Goal: Task Accomplishment & Management: Manage account settings

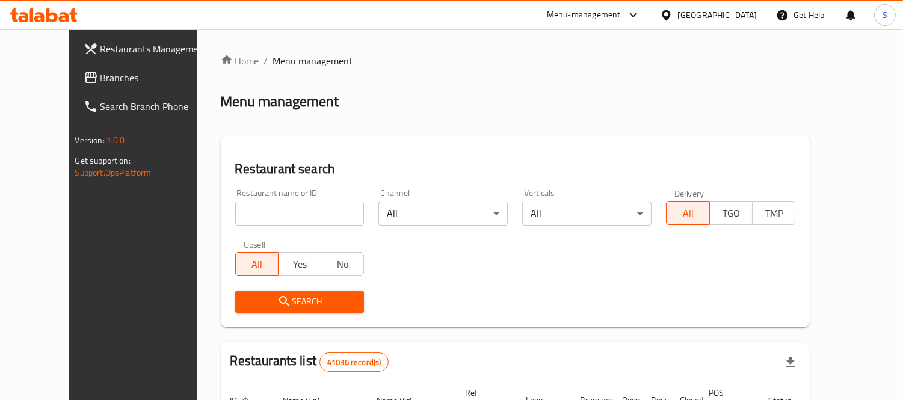
click at [101, 76] on span "Branches" at bounding box center [156, 77] width 110 height 14
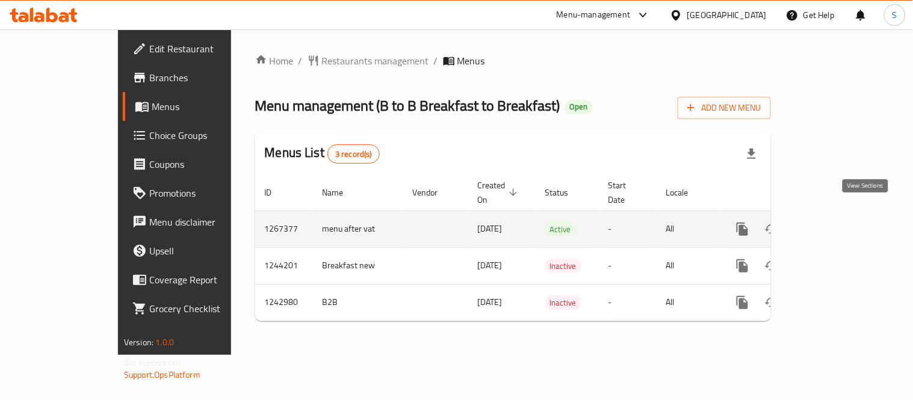
click at [837, 222] on icon "enhanced table" at bounding box center [829, 229] width 14 height 14
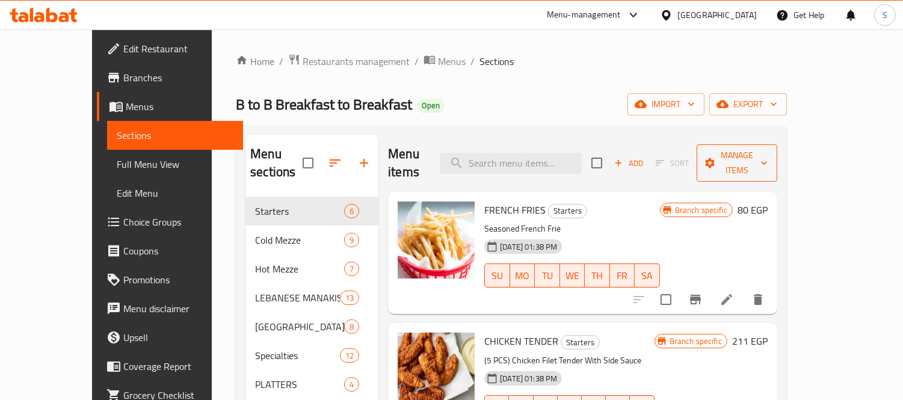
click at [768, 157] on span "Manage items" at bounding box center [737, 163] width 61 height 30
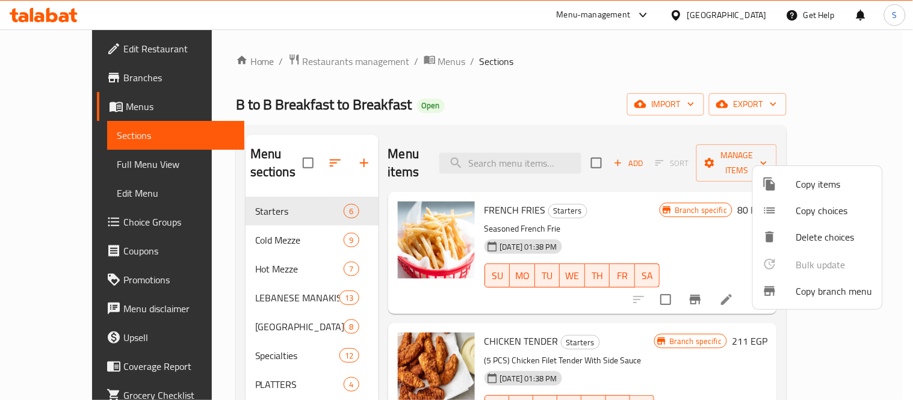
click at [805, 187] on span "Copy items" at bounding box center [834, 184] width 76 height 14
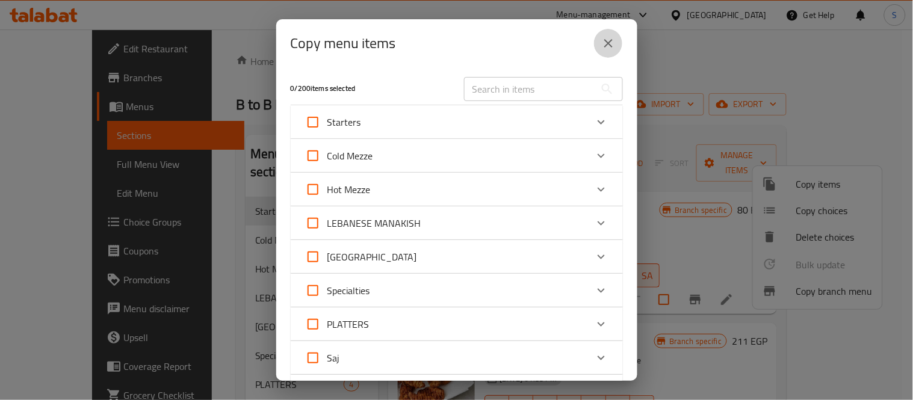
click at [615, 34] on button "close" at bounding box center [608, 43] width 29 height 29
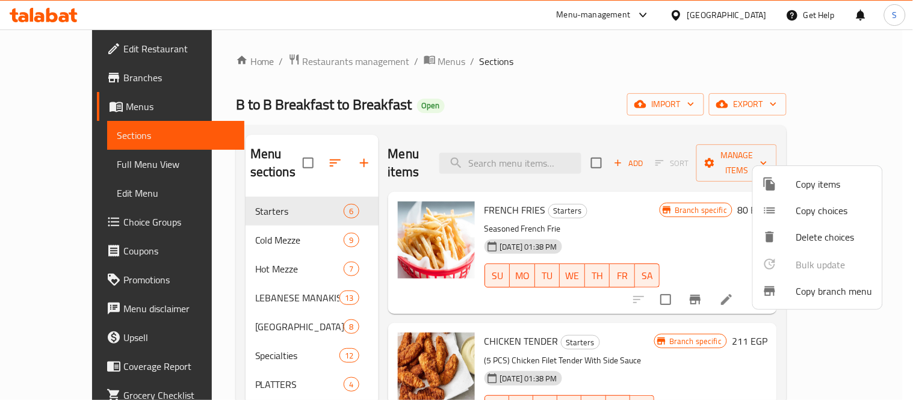
click at [848, 104] on div at bounding box center [456, 200] width 913 height 400
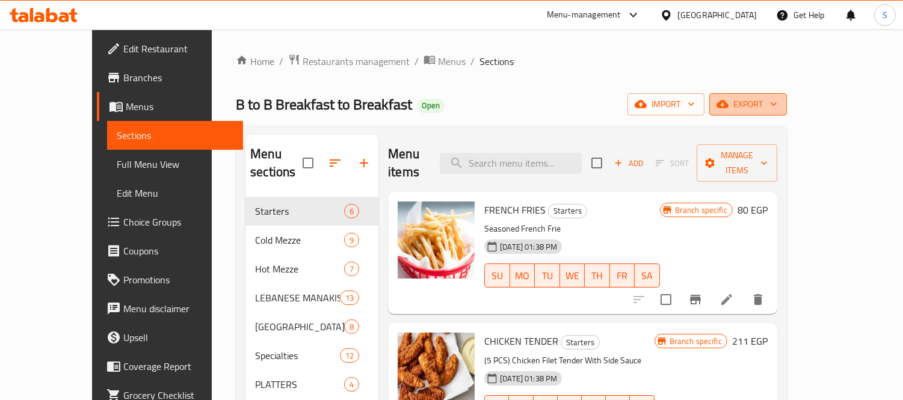
click at [778, 109] on span "export" at bounding box center [748, 104] width 58 height 15
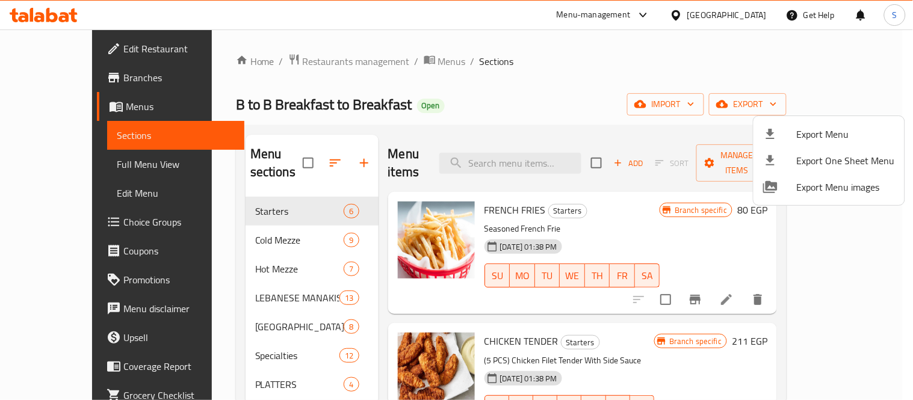
click at [766, 104] on div at bounding box center [456, 200] width 913 height 400
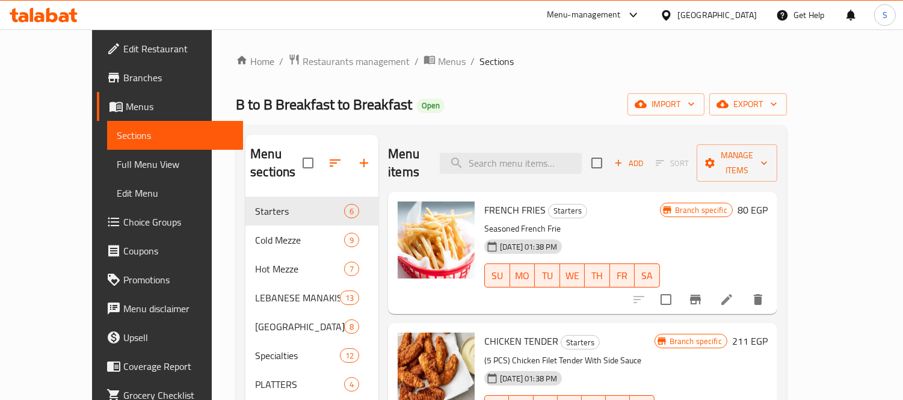
click at [695, 104] on span "import" at bounding box center [666, 104] width 58 height 15
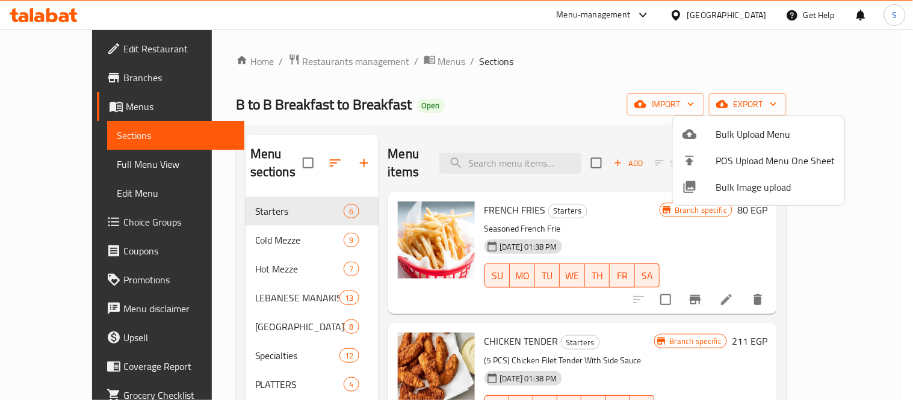
click at [820, 79] on div at bounding box center [456, 200] width 913 height 400
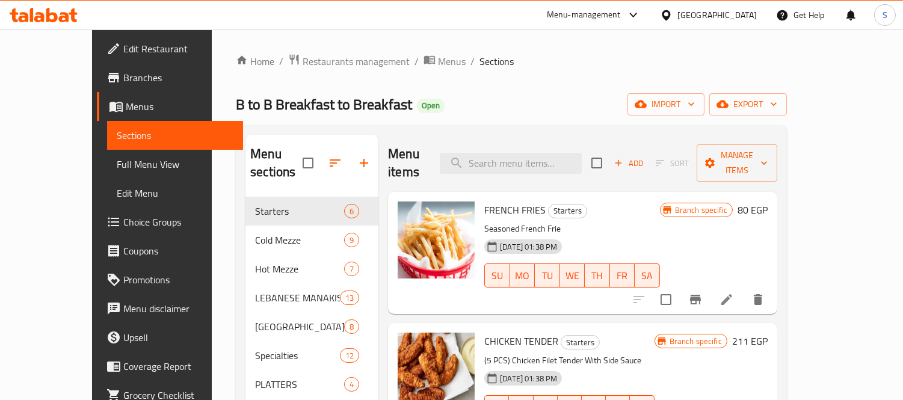
click at [778, 140] on div "Menu items Add Sort Manage items" at bounding box center [582, 163] width 389 height 57
click at [778, 144] on button "Manage items" at bounding box center [737, 162] width 81 height 37
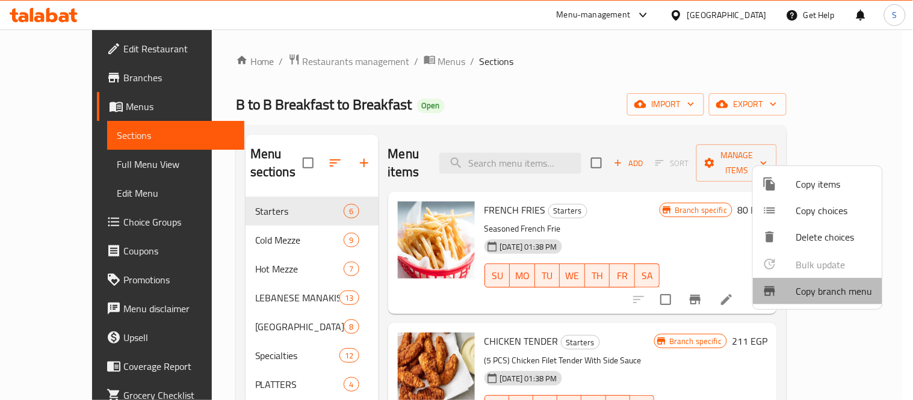
click at [844, 299] on span "Copy branch menu" at bounding box center [834, 291] width 76 height 14
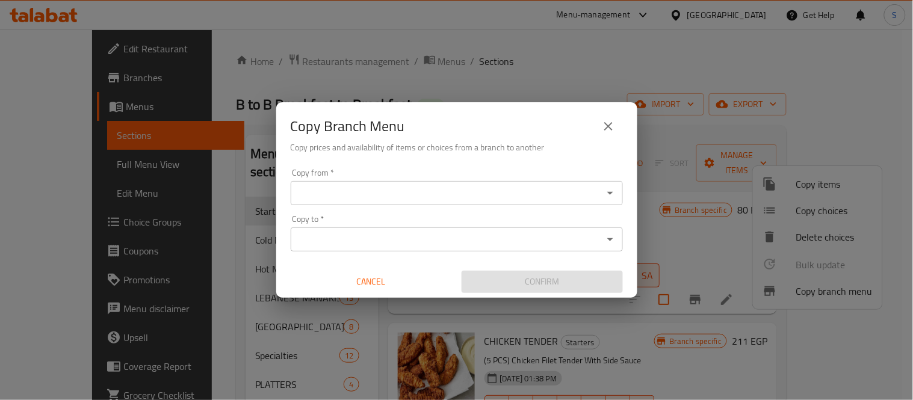
click at [550, 187] on input "Copy from   *" at bounding box center [446, 193] width 305 height 17
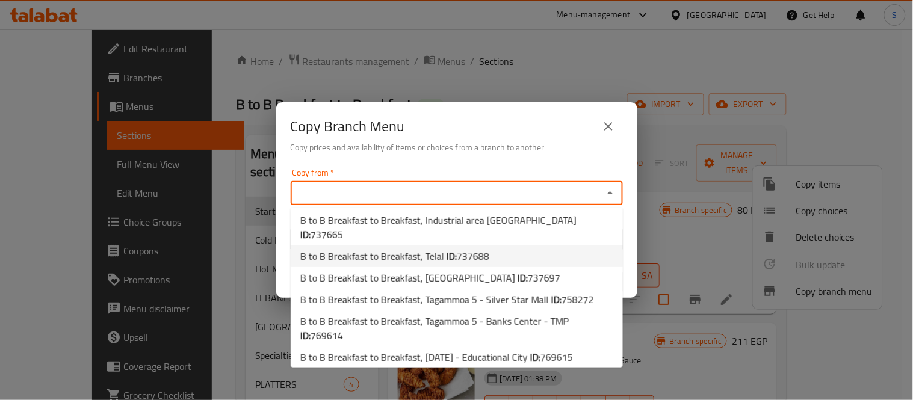
scroll to position [37, 0]
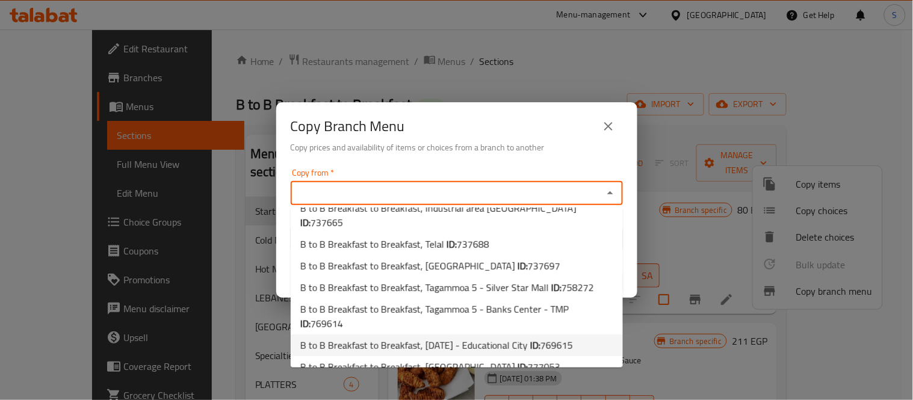
click at [480, 338] on span "B to B Breakfast to Breakfast, 6th of October - Educational City ID: 769615" at bounding box center [436, 345] width 273 height 14
type input "B to B Breakfast to Breakfast, 6th of October - Educational City"
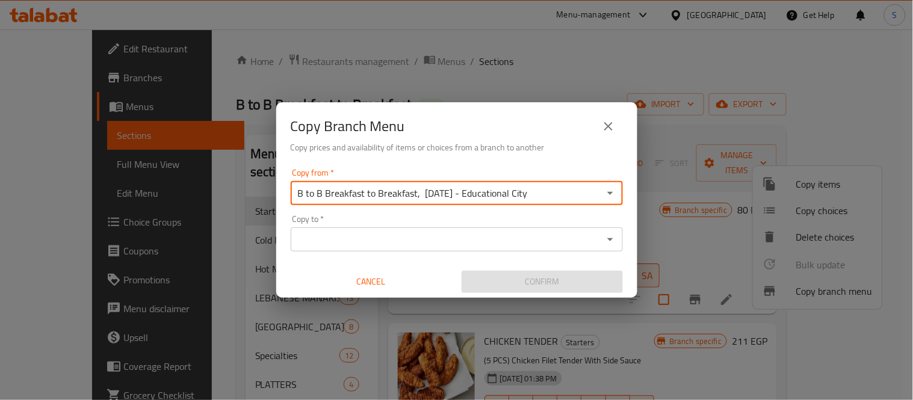
click at [485, 234] on input "Copy to   *" at bounding box center [446, 239] width 305 height 17
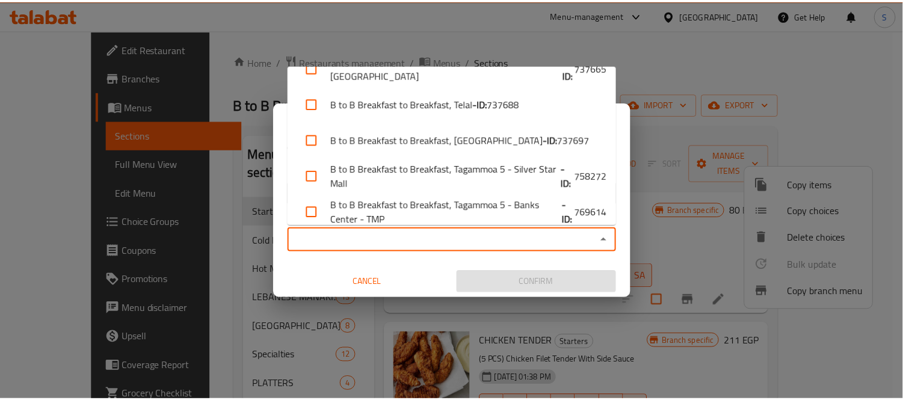
scroll to position [137, 0]
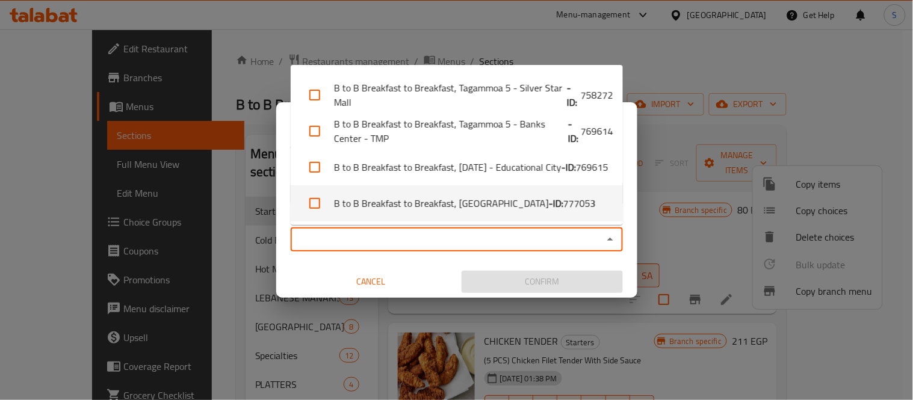
click at [549, 206] on b "- ID:" at bounding box center [556, 203] width 14 height 14
checkbox input "true"
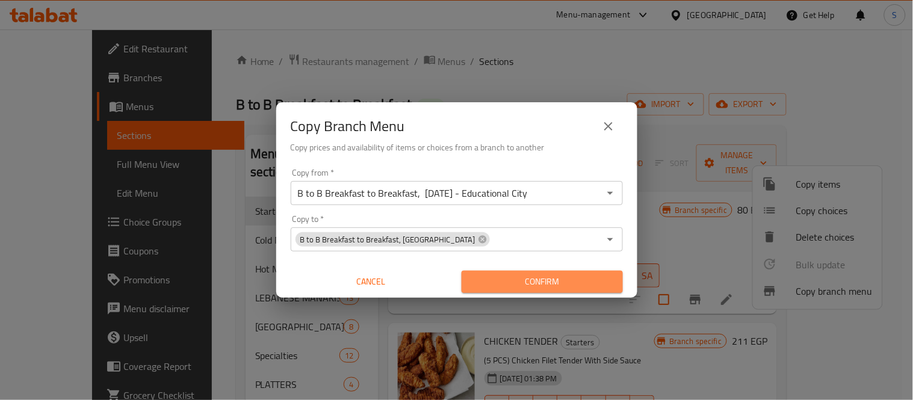
click at [525, 284] on span "Confirm" at bounding box center [542, 281] width 142 height 15
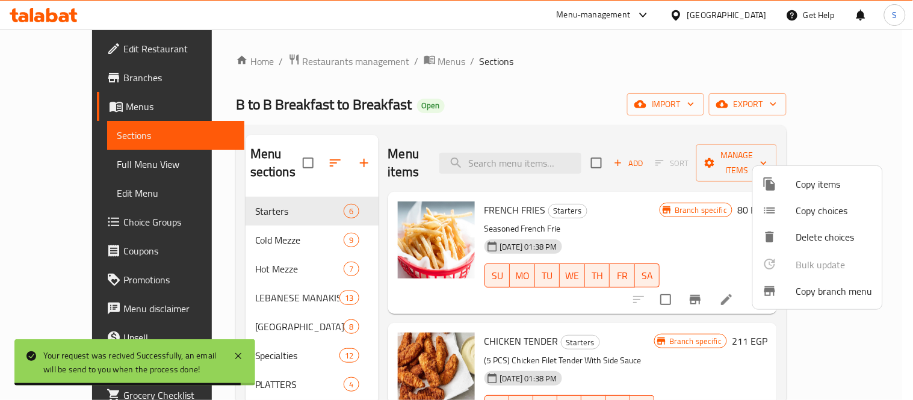
click at [748, 18] on div at bounding box center [456, 200] width 913 height 400
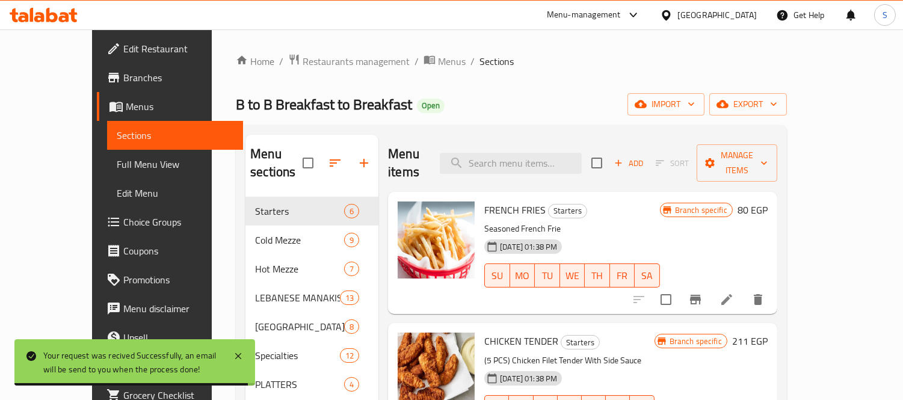
click at [753, 11] on div "[GEOGRAPHIC_DATA]" at bounding box center [717, 14] width 79 height 13
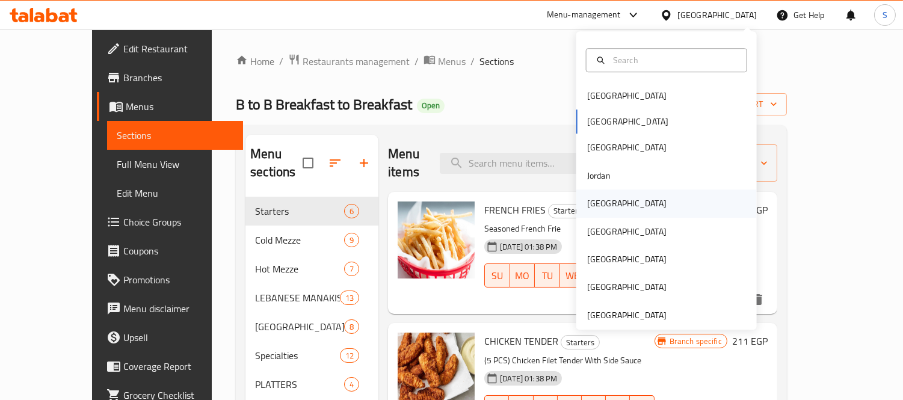
click at [604, 199] on div "[GEOGRAPHIC_DATA]" at bounding box center [627, 204] width 99 height 28
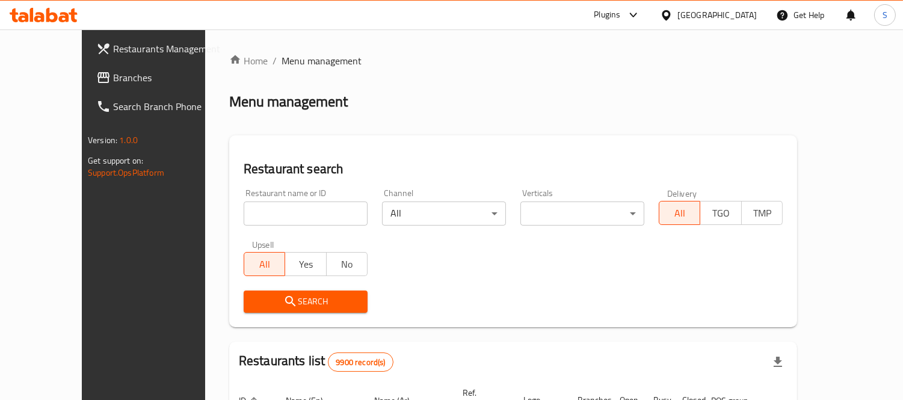
click at [113, 56] on span "Restaurants Management" at bounding box center [168, 49] width 110 height 14
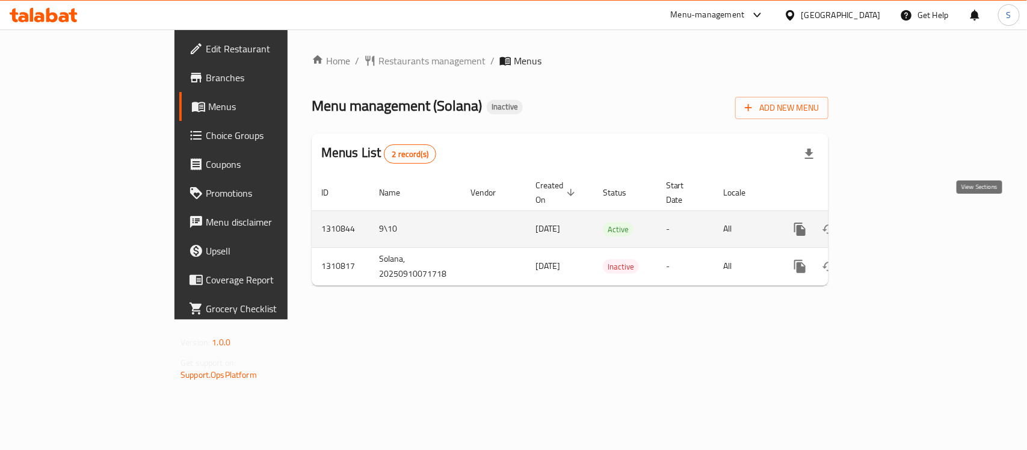
click at [894, 222] on icon "enhanced table" at bounding box center [887, 229] width 14 height 14
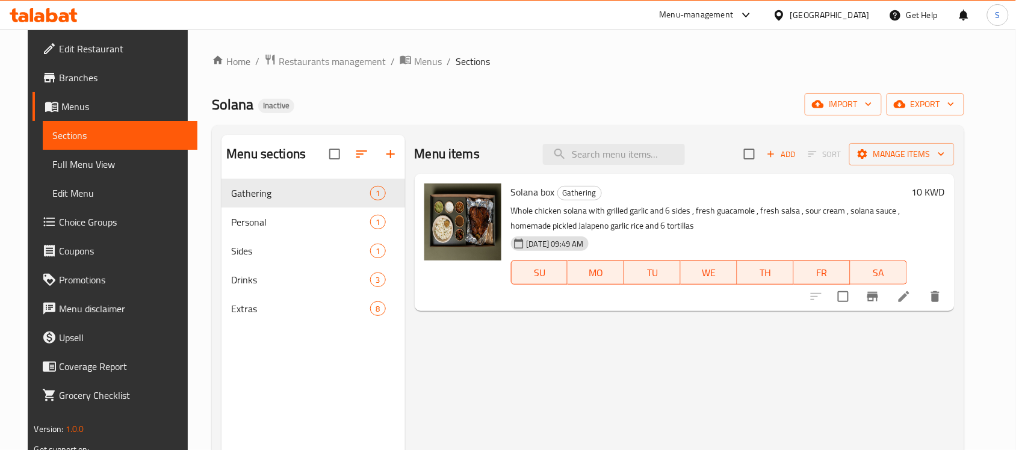
click at [494, 94] on div "Solana Inactive import export" at bounding box center [588, 104] width 752 height 22
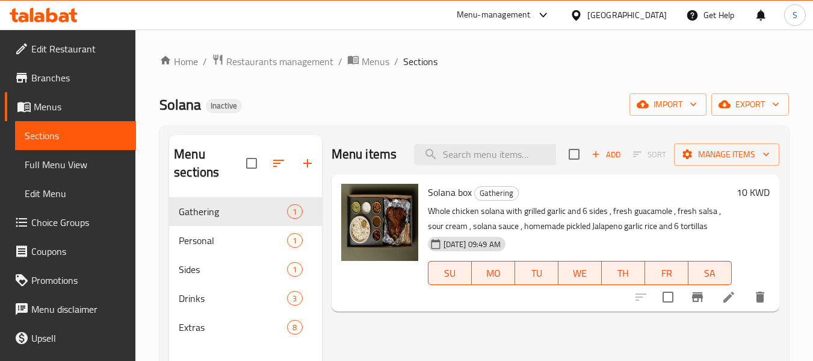
drag, startPoint x: 807, startPoint y: 3, endPoint x: 451, endPoint y: 107, distance: 370.1
click at [451, 107] on div "Solana Inactive import export" at bounding box center [475, 104] width 630 height 22
drag, startPoint x: 77, startPoint y: 166, endPoint x: 151, endPoint y: 16, distance: 167.2
click at [77, 166] on span "Full Menu View" at bounding box center [76, 164] width 102 height 14
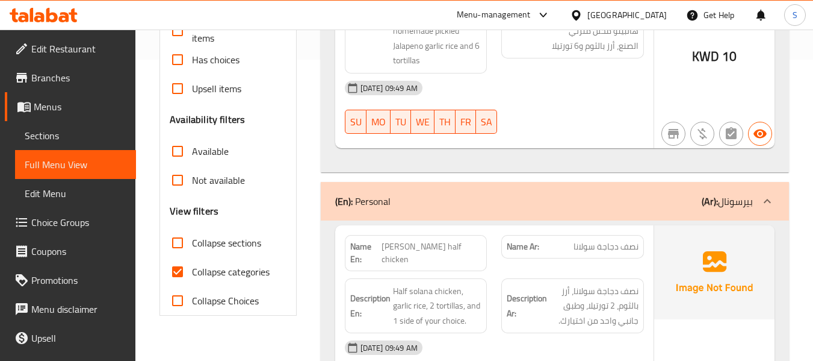
click at [230, 276] on span "Collapse categories" at bounding box center [231, 271] width 78 height 14
click at [192, 276] on input "Collapse categories" at bounding box center [177, 271] width 29 height 29
checkbox input "false"
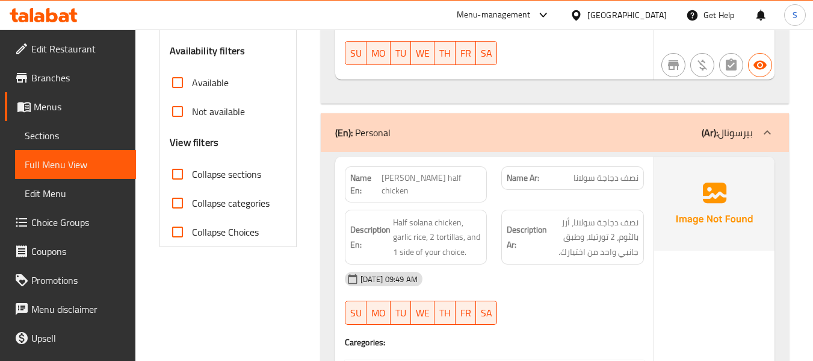
scroll to position [361, 0]
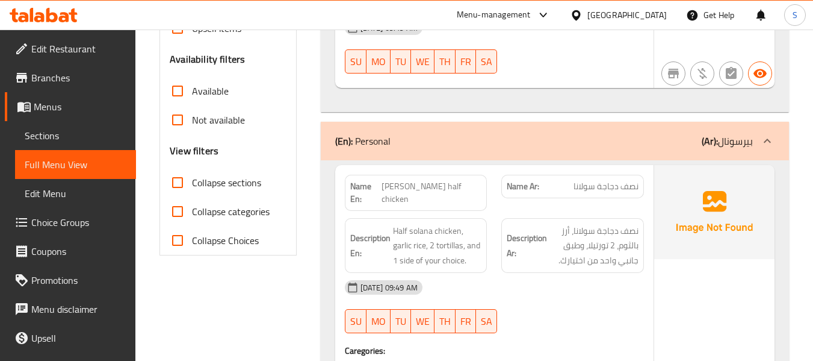
click at [459, 182] on span "[PERSON_NAME] half chicken" at bounding box center [432, 192] width 100 height 25
copy span "chicken"
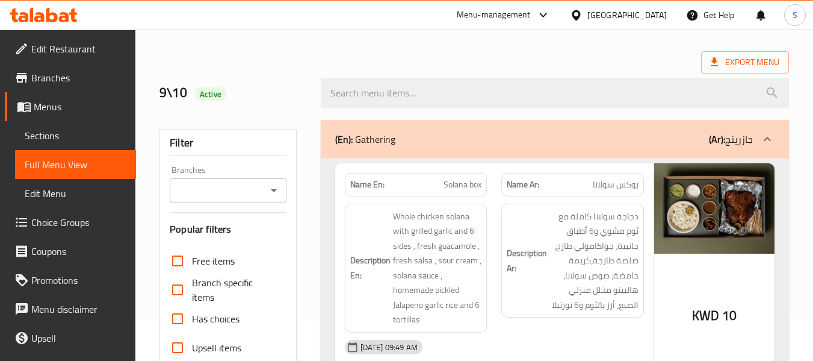
scroll to position [60, 0]
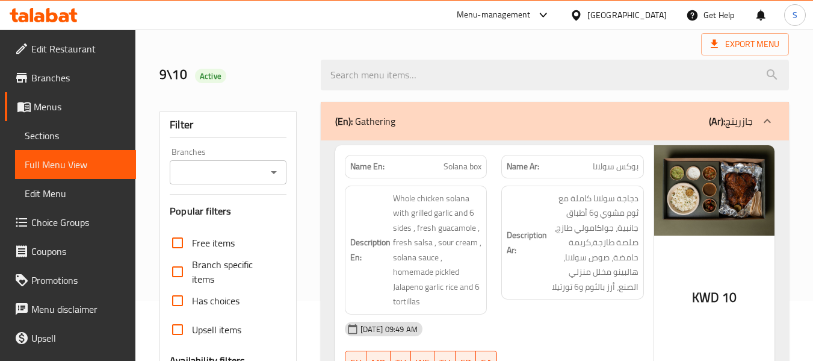
click at [525, 217] on h6 "Description Ar: دجاجة سولانا كاملة مع ثوم مشوي و6 أطباق جانبية، جواكامولي طازج،…" at bounding box center [573, 243] width 132 height 104
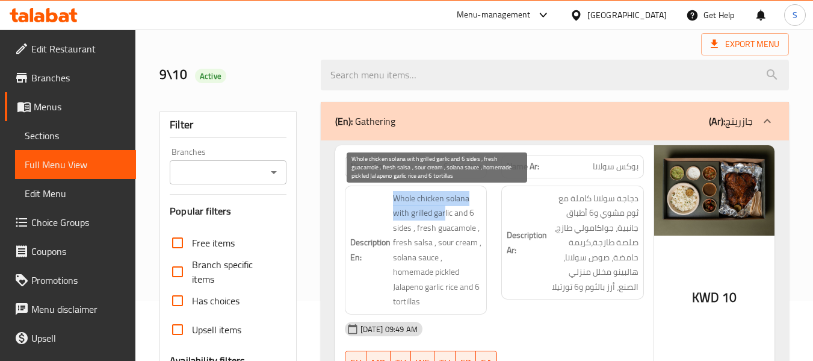
drag, startPoint x: 391, startPoint y: 194, endPoint x: 446, endPoint y: 218, distance: 59.6
click at [446, 218] on h6 "Description En: Whole chicken solana with grilled garlic and 6 sides , fresh gu…" at bounding box center [416, 250] width 132 height 118
click at [439, 214] on span "Whole chicken solana with grilled garlic and 6 sides , fresh guacamole , fresh …" at bounding box center [437, 250] width 89 height 118
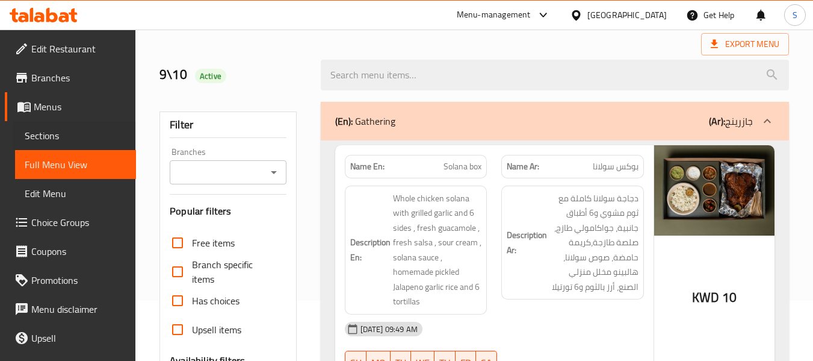
click at [10, 134] on div "Sections" at bounding box center [68, 135] width 135 height 29
click at [87, 125] on link "Sections" at bounding box center [75, 135] width 121 height 29
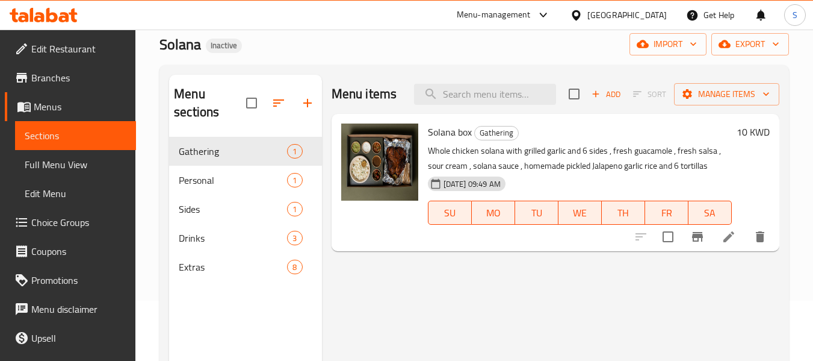
click at [727, 234] on icon at bounding box center [729, 236] width 14 height 14
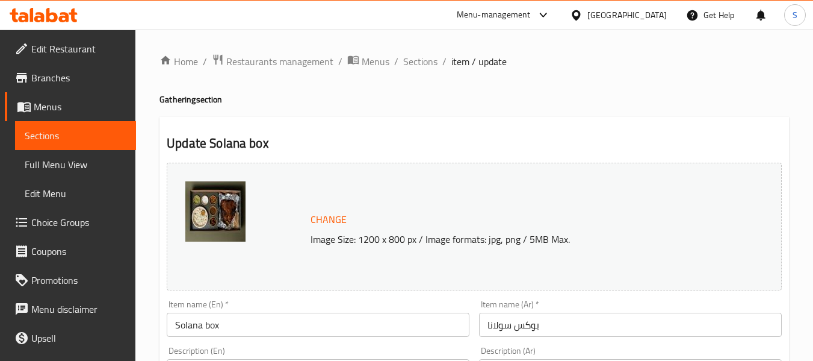
scroll to position [120, 0]
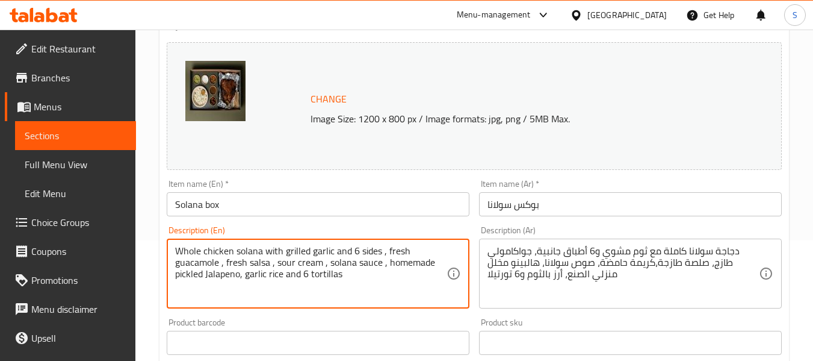
click at [176, 265] on textarea "Whole chicken solana with grilled garlic and 6 sides , fresh guacamole , fresh …" at bounding box center [310, 273] width 271 height 57
click at [192, 253] on textarea "Whole chicken solana with grilled garlic and 6 sides , fresh, guacamole , fresh…" at bounding box center [310, 273] width 271 height 57
click at [228, 249] on textarea "Whole chicken solana with grilled garlic and 6 sides , fresh, guacamole , fresh…" at bounding box center [310, 273] width 271 height 57
drag, startPoint x: 233, startPoint y: 248, endPoint x: 151, endPoint y: 247, distance: 81.9
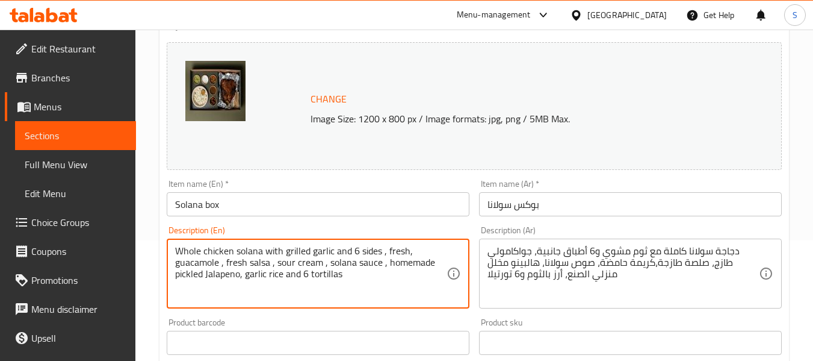
click at [151, 247] on div "Home / Restaurants management / Menus / Sections / item / update Gathering sect…" at bounding box center [474, 328] width 678 height 838
paste textarea "1full solana"
click at [180, 249] on textarea "1full solana chicken solana with grilled garlic and 6 sides , fresh, guacamole …" at bounding box center [310, 273] width 271 height 57
drag, startPoint x: 254, startPoint y: 249, endPoint x: 168, endPoint y: 248, distance: 86.1
click at [168, 248] on div "1 full solana chicken solana with grilled garlic and 6 sides , fresh, guacamole…" at bounding box center [318, 273] width 303 height 70
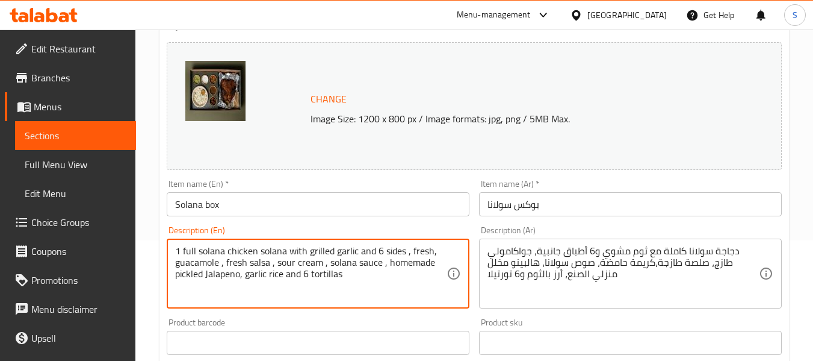
type textarea "1 full solana chicken solana with grilled garlic and 6 sides , fresh, guacamole…"
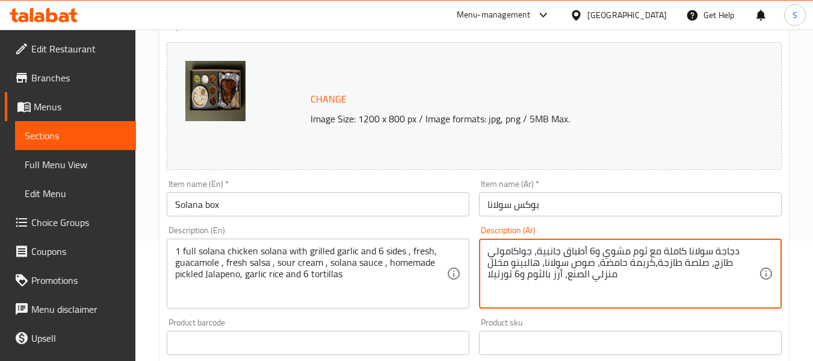
click at [704, 260] on textarea "دجاجة سولانا كاملة مع ثوم مشوي و6 أطباق جانبية، جواكامولي طازج، صلصة طازجة،كريم…" at bounding box center [623, 273] width 271 height 57
click at [690, 252] on textarea "دجاجة سولانا كاملة مع ثوم مشوي و6 أطباق جانبية، جواكامولي طازج، صلصة طازجة،كريم…" at bounding box center [623, 273] width 271 height 57
drag, startPoint x: 666, startPoint y: 249, endPoint x: 736, endPoint y: 251, distance: 69.8
click at [736, 251] on textarea "دجاجة سولانا كاملة مع ثوم مشوي و6 أطباق جانبية، جواكامولي طازج، صلصة طازجة،كريم…" at bounding box center [623, 273] width 271 height 57
paste textarea "1"
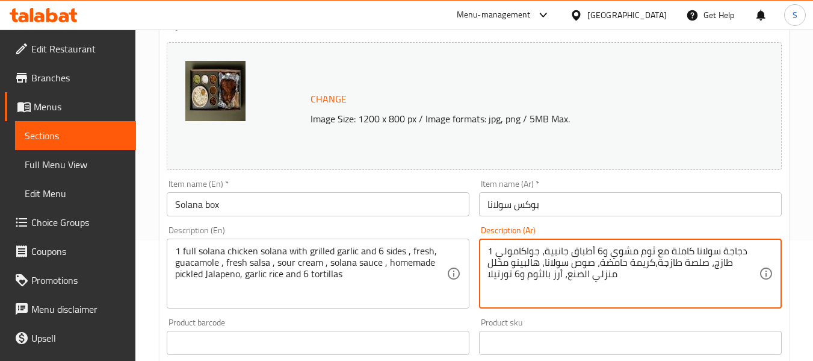
type textarea "1 دجاجة سولانا كاملة مع ثوم مشوي و6 أطباق جانبية، جواكامولي طازج، صلصة طازجة،كر…"
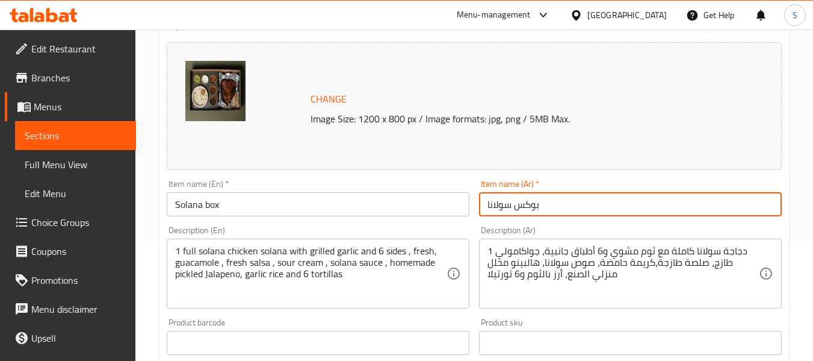
click at [690, 211] on input "بوكس سولانا" at bounding box center [630, 204] width 303 height 24
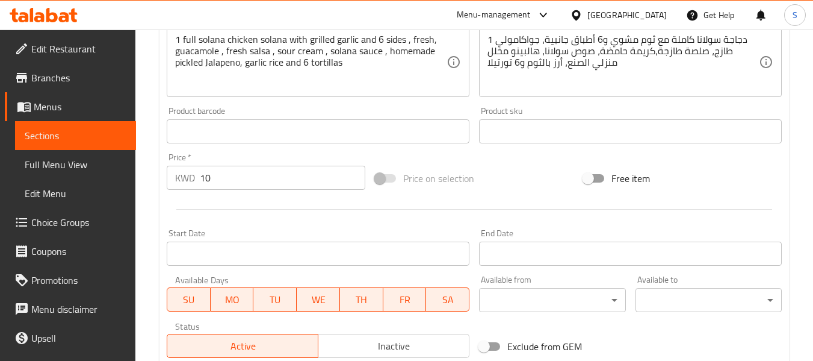
scroll to position [146, 0]
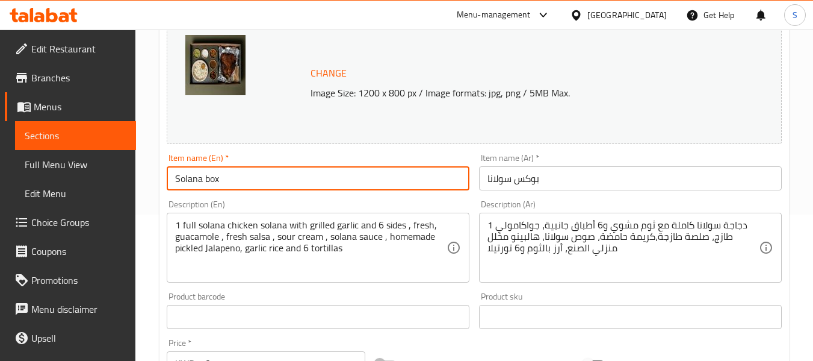
click at [394, 169] on input "Solana box" at bounding box center [318, 178] width 303 height 24
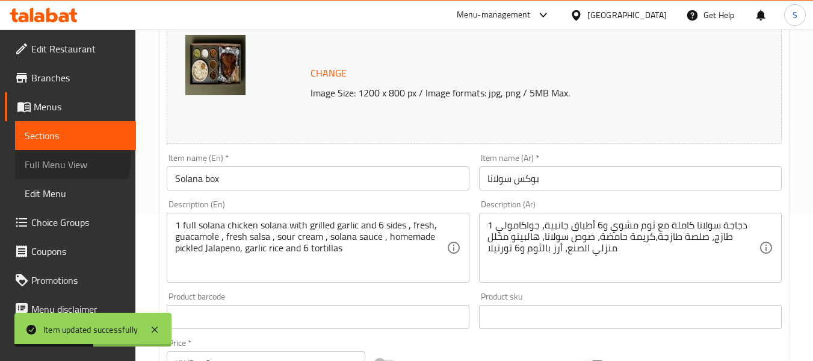
click at [67, 158] on span "Full Menu View" at bounding box center [76, 164] width 102 height 14
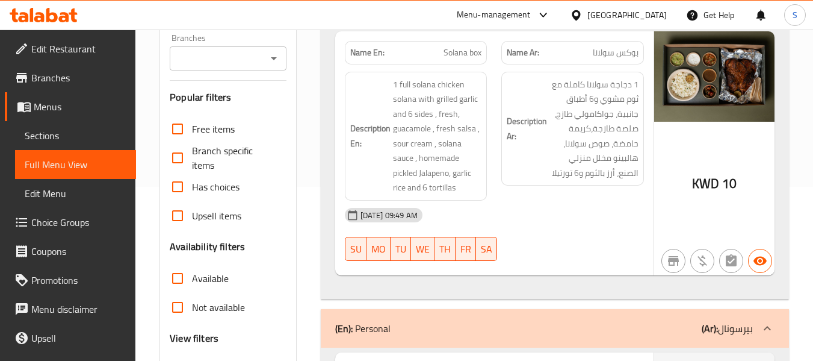
scroll to position [146, 0]
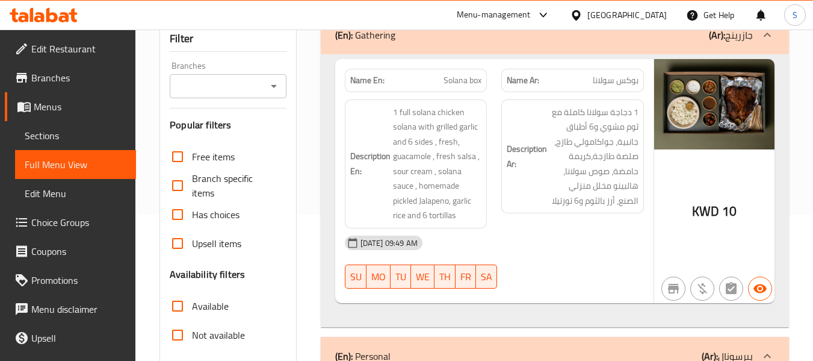
click at [450, 80] on span "Solana box" at bounding box center [463, 80] width 38 height 13
click at [63, 135] on span "Sections" at bounding box center [76, 135] width 102 height 14
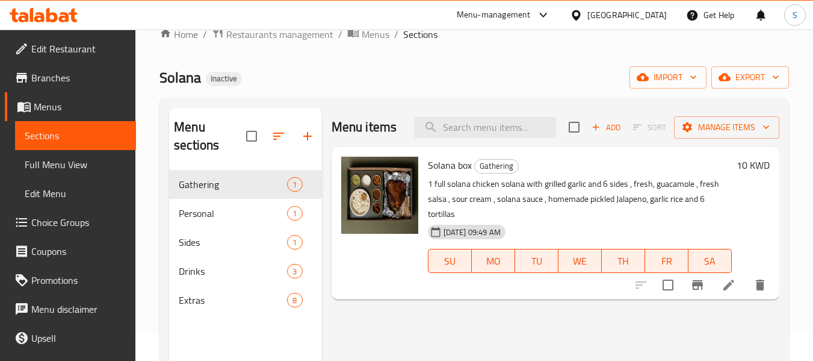
scroll to position [26, 0]
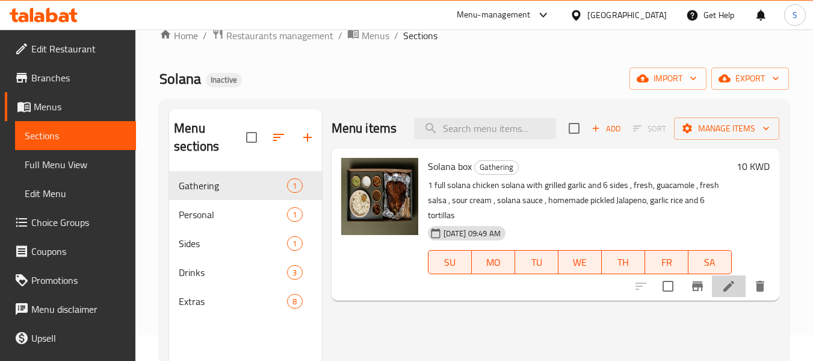
click at [728, 277] on li at bounding box center [729, 286] width 34 height 22
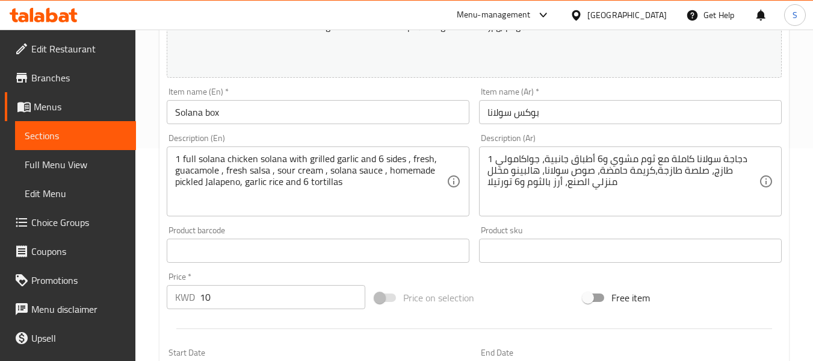
scroll to position [241, 0]
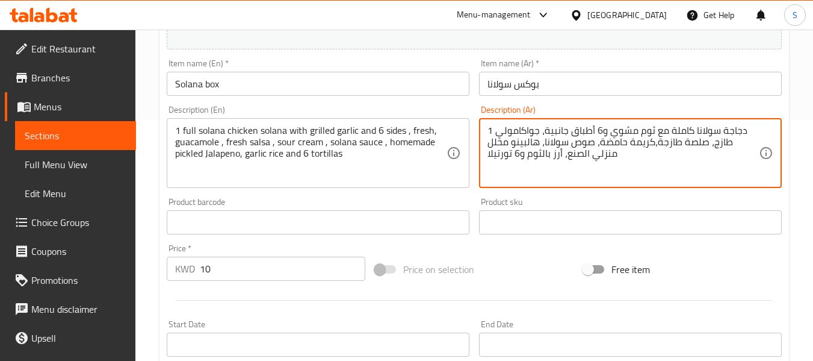
click at [502, 143] on textarea "1 دجاجة سولانا كاملة مع ثوم مشوي و6 أطباق جانبية، جواكامولي طازج، صلصة طازجة،كر…" at bounding box center [623, 153] width 271 height 57
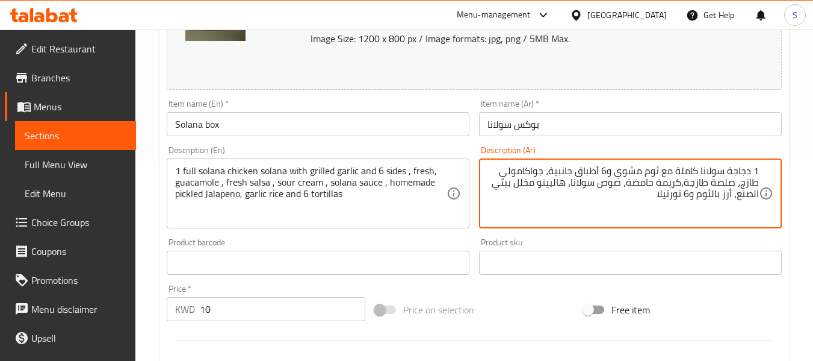
scroll to position [181, 0]
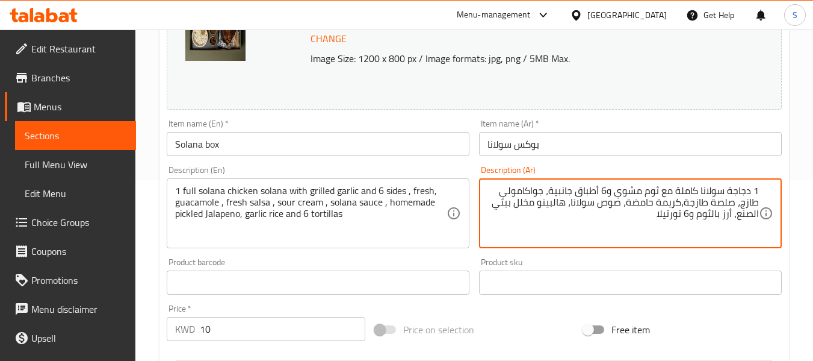
type textarea "1 دجاجة سولانا كاملة مع ثوم مشوي و6 أطباق جانبية، جواكامولي طازج، صلصة طازجة،كر…"
click at [535, 140] on input "بوكس سولانا" at bounding box center [630, 144] width 303 height 24
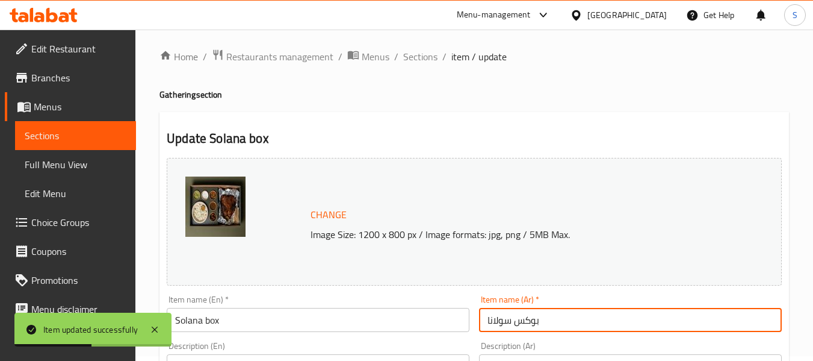
scroll to position [0, 0]
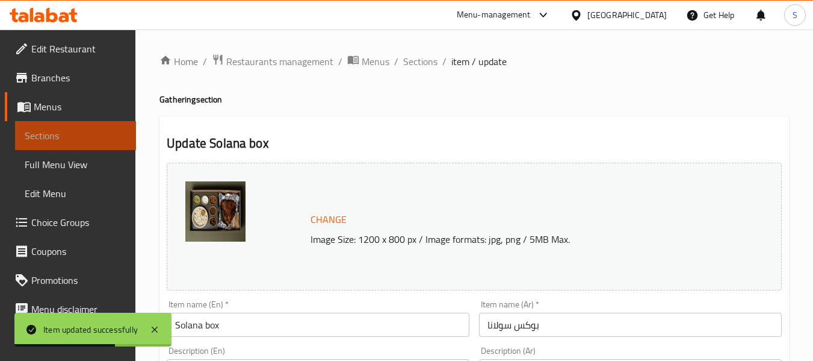
click at [90, 141] on span "Sections" at bounding box center [76, 135] width 102 height 14
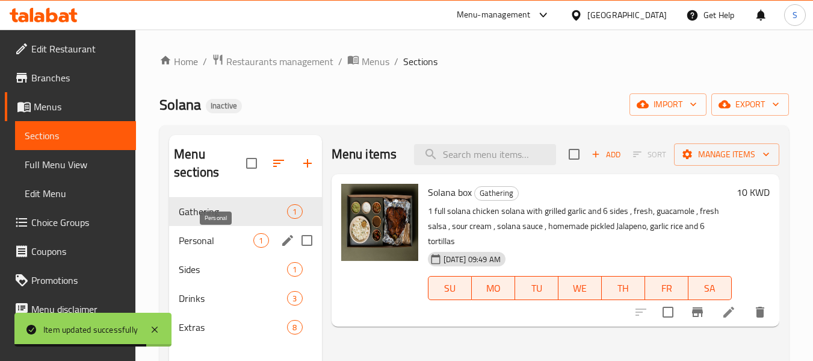
click at [231, 241] on span "Personal" at bounding box center [216, 240] width 75 height 14
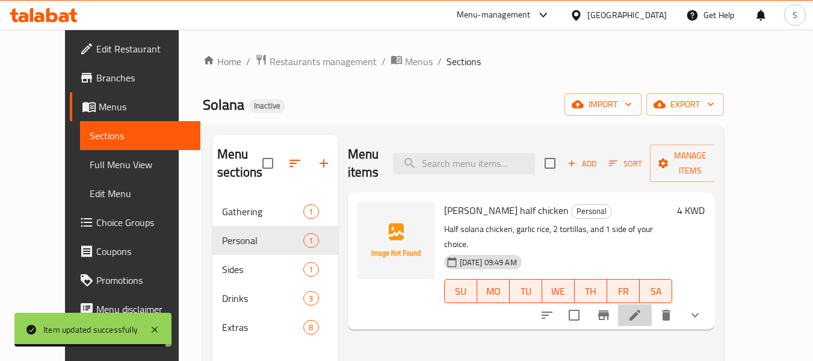
click at [652, 304] on li at bounding box center [635, 315] width 34 height 22
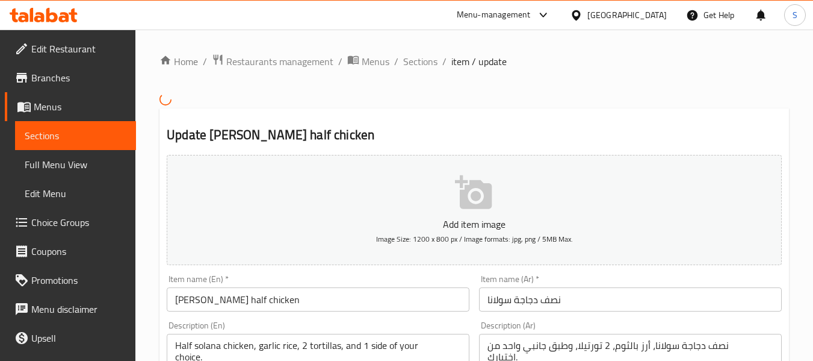
click at [477, 126] on h2 "Update [PERSON_NAME] half chicken" at bounding box center [474, 135] width 615 height 18
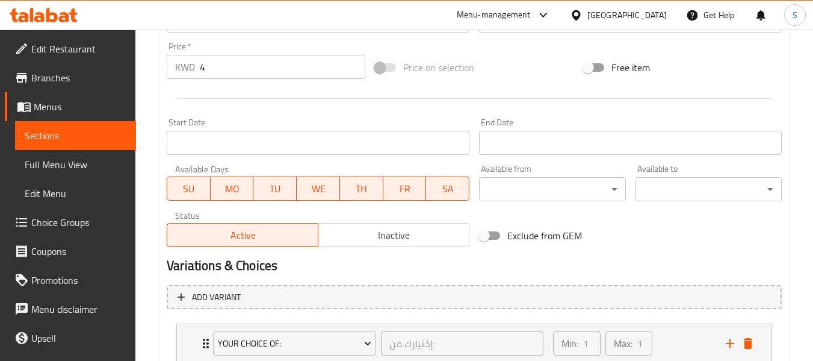
scroll to position [490, 0]
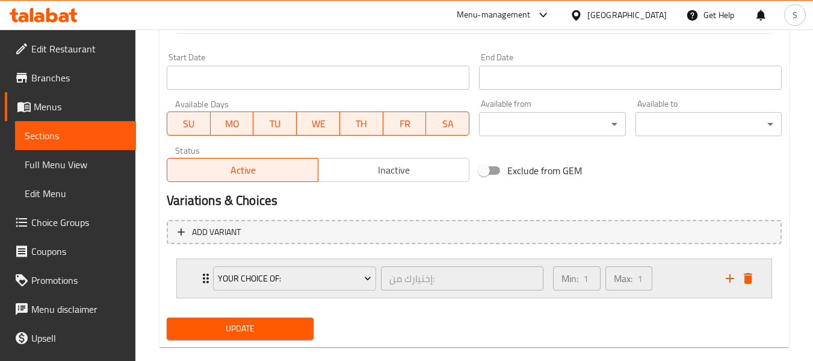
click at [187, 276] on div "Your Choice Of: إختيارك من: ​ Min: 1 ​ Max: 1 ​" at bounding box center [474, 278] width 595 height 39
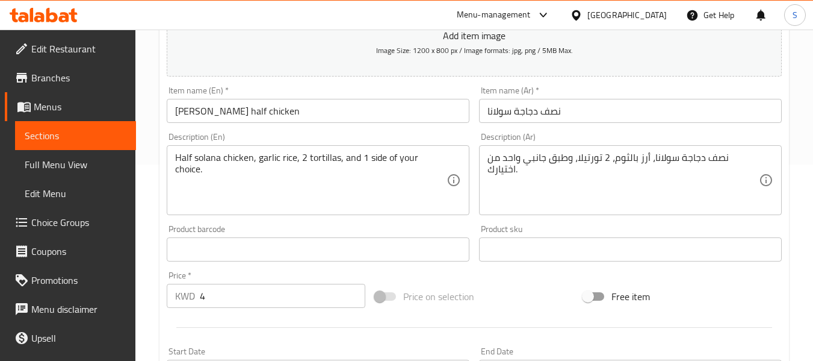
scroll to position [189, 0]
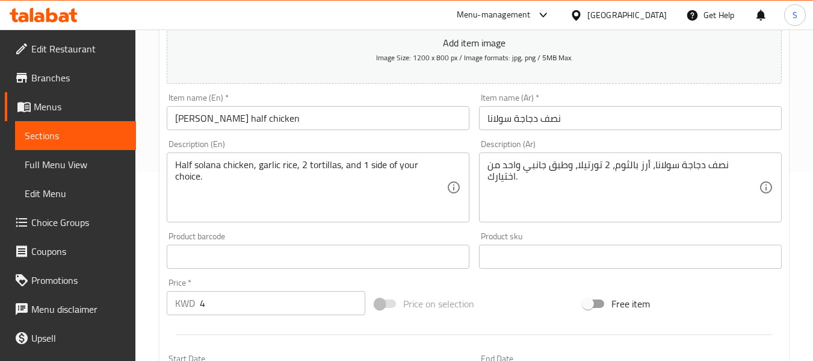
click at [453, 146] on div "Description (En) Half solana chicken, garlic rice, 2 tortillas, and 1 side of y…" at bounding box center [318, 181] width 303 height 82
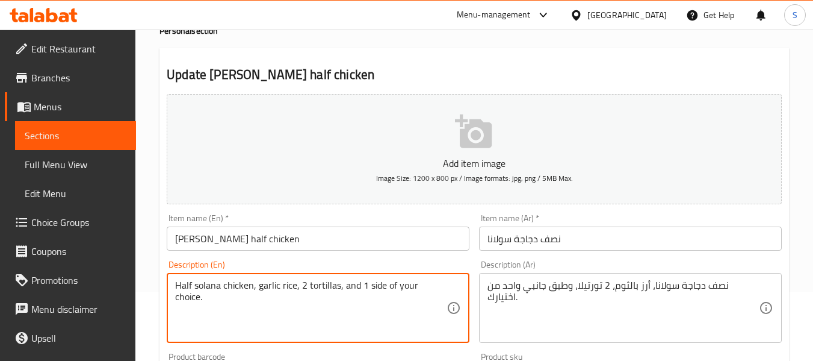
scroll to position [8, 0]
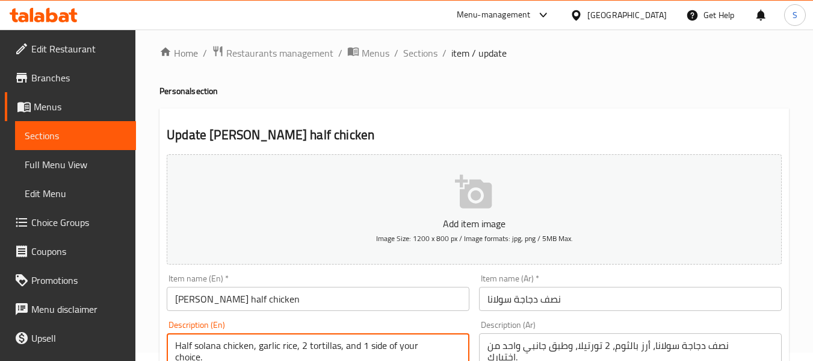
click at [74, 157] on span "Full Menu View" at bounding box center [76, 164] width 102 height 14
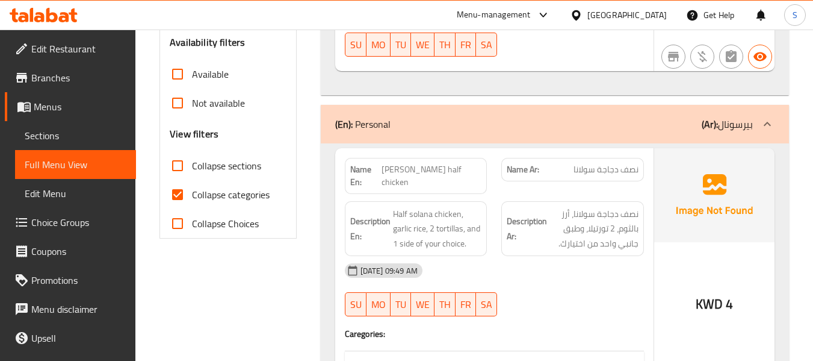
click at [207, 190] on span "Collapse categories" at bounding box center [231, 194] width 78 height 14
click at [192, 190] on input "Collapse categories" at bounding box center [177, 194] width 29 height 29
checkbox input "false"
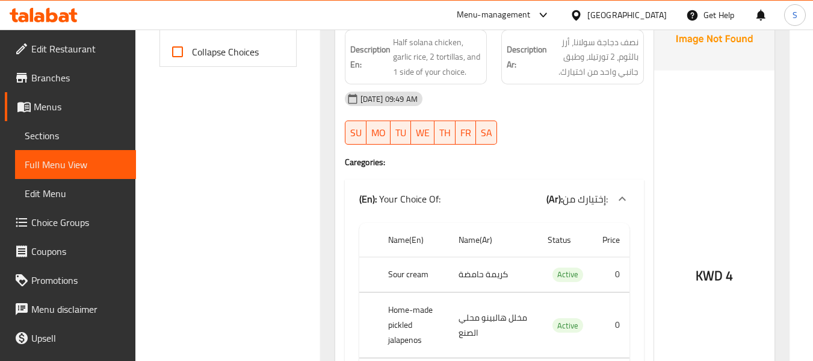
scroll to position [550, 0]
click at [586, 193] on span "إختيارك من:" at bounding box center [585, 198] width 45 height 18
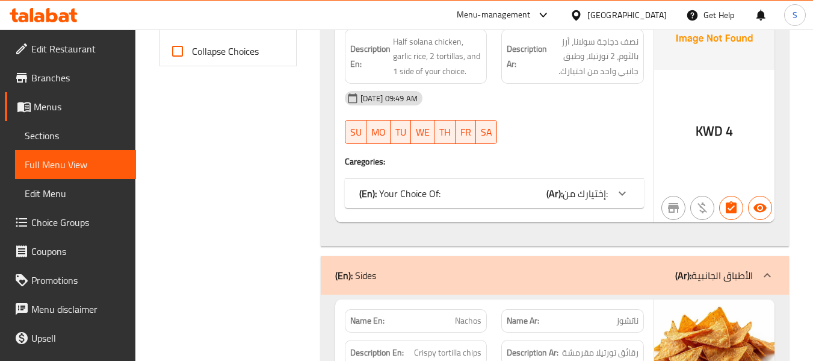
click at [589, 184] on span "إختيارك من:" at bounding box center [585, 193] width 45 height 18
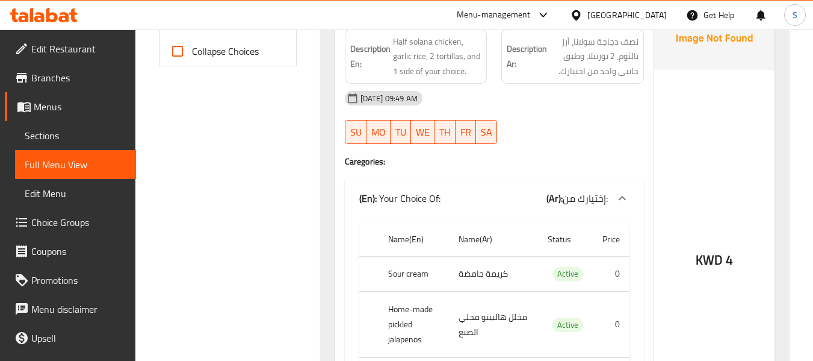
click at [594, 140] on div "Name En: [PERSON_NAME] half chicken Name Ar: نصف دجاجة سولانا Description En: H…" at bounding box center [494, 227] width 318 height 503
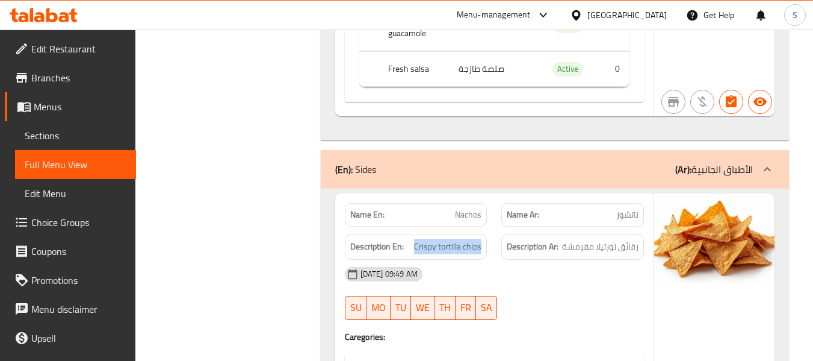
scroll to position [1026, 0]
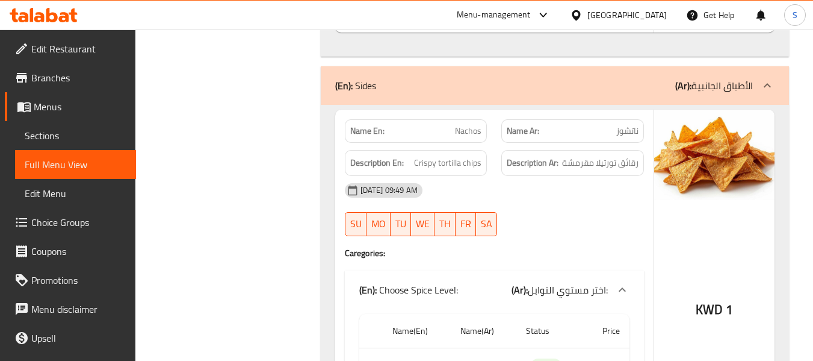
click at [584, 180] on div "[DATE] 09:49 AM SU MO TU WE TH FR SA" at bounding box center [495, 209] width 314 height 67
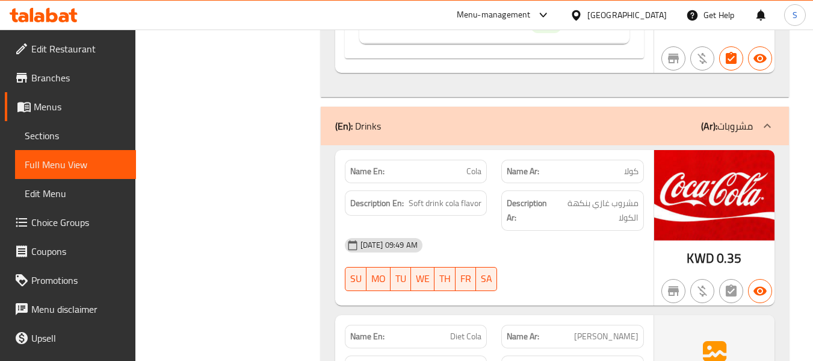
scroll to position [1387, 0]
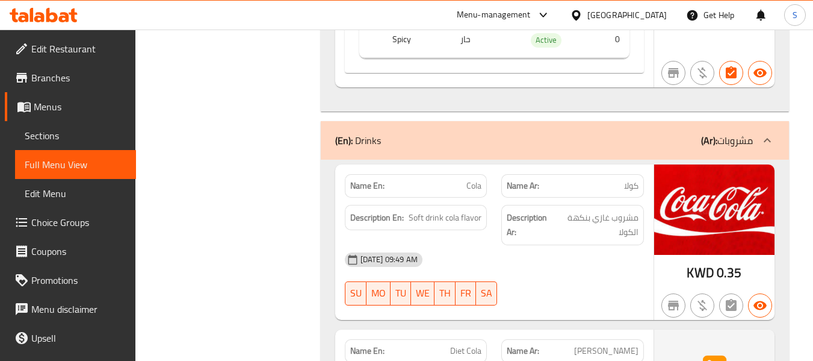
click at [646, 197] on div "Description Ar: مشروب غازي بنكهة الكولا" at bounding box center [572, 224] width 157 height 55
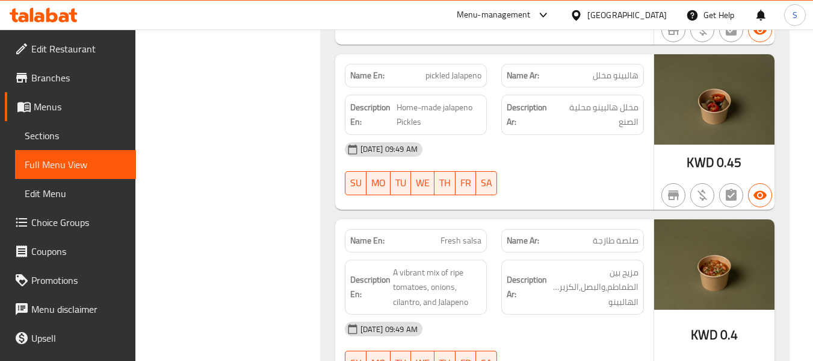
scroll to position [3069, 0]
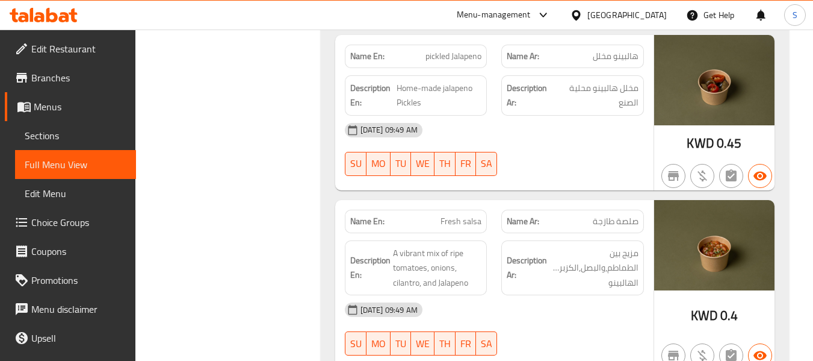
click at [637, 169] on div at bounding box center [572, 176] width 157 height 14
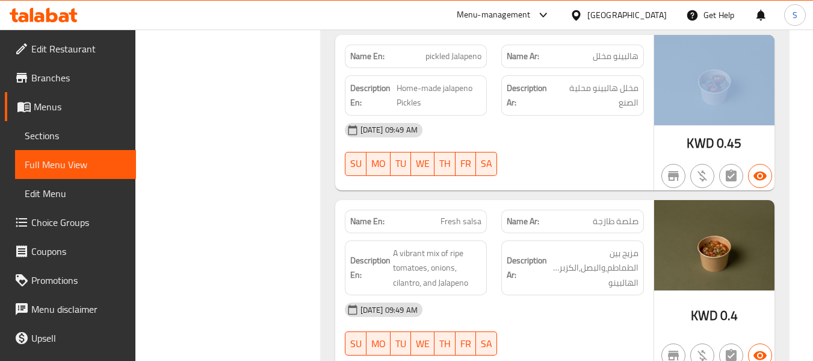
click at [637, 169] on div at bounding box center [572, 176] width 157 height 14
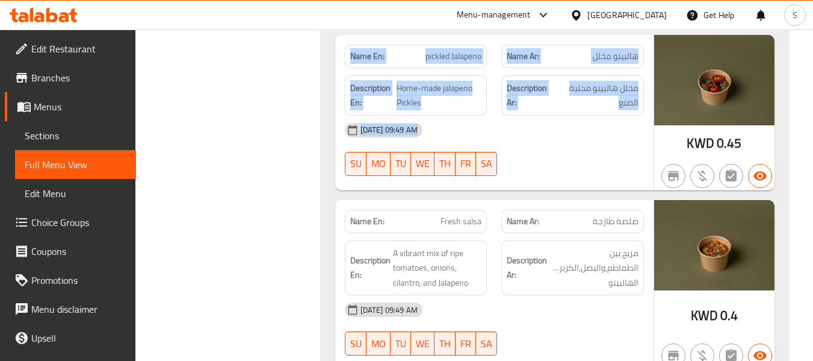
click at [637, 169] on div at bounding box center [572, 176] width 157 height 14
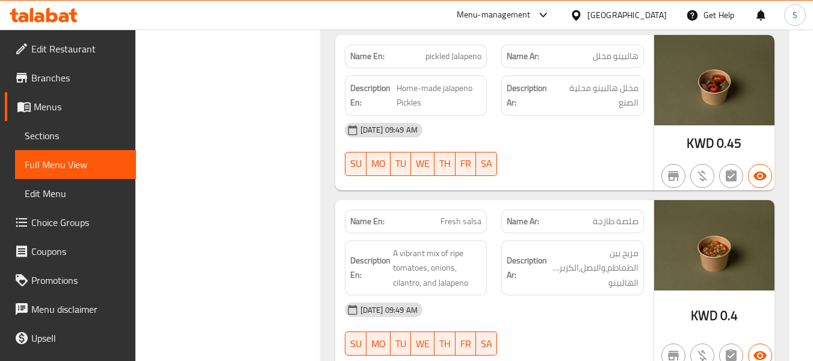
click at [645, 23] on div "[GEOGRAPHIC_DATA]" at bounding box center [618, 15] width 116 height 29
click at [646, 13] on div "[GEOGRAPHIC_DATA]" at bounding box center [626, 14] width 79 height 13
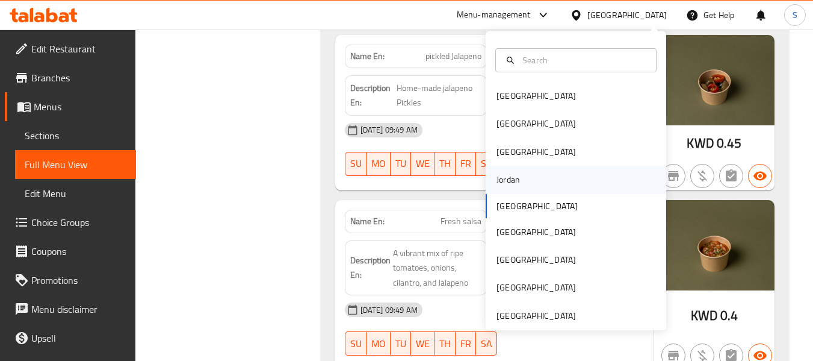
click at [510, 182] on div "Jordan" at bounding box center [508, 179] width 23 height 13
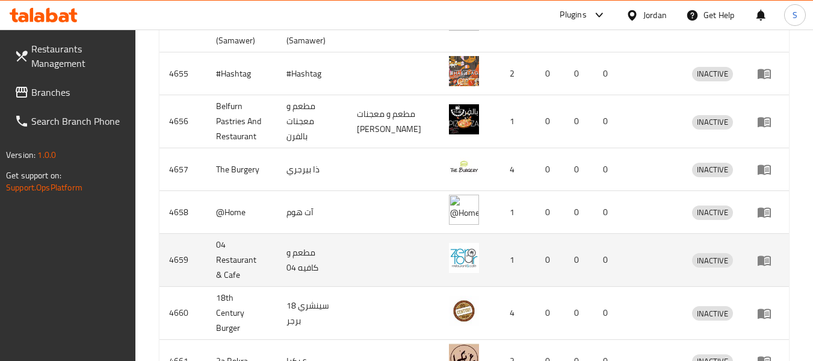
scroll to position [240, 0]
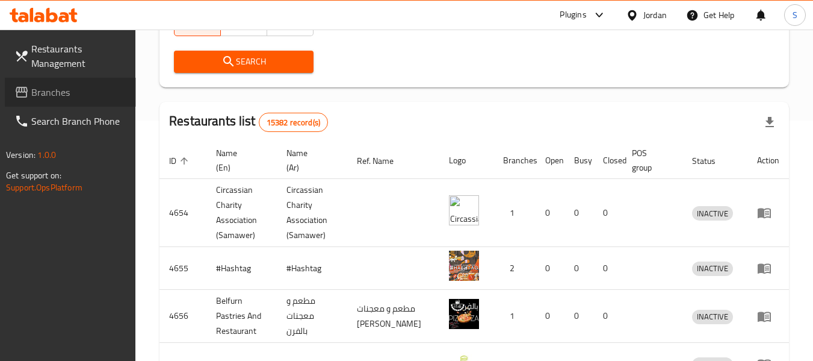
click at [66, 92] on span "Branches" at bounding box center [78, 92] width 95 height 14
